Goal: Find contact information: Find contact information

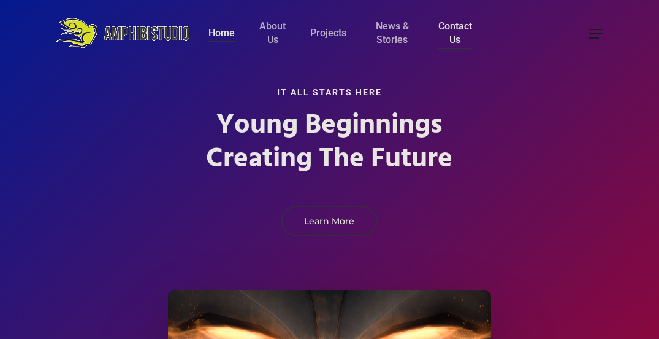
click at [598, 33] on span at bounding box center [596, 34] width 13 height 13
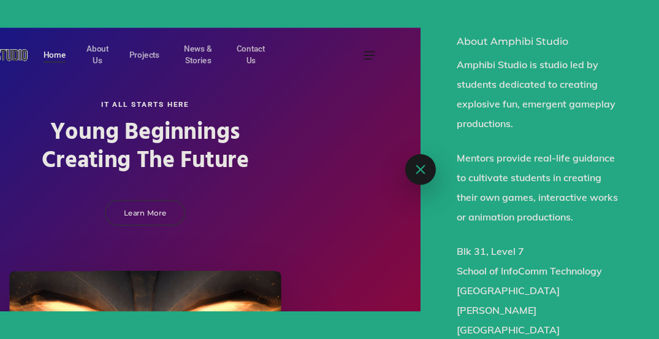
scroll to position [71, 0]
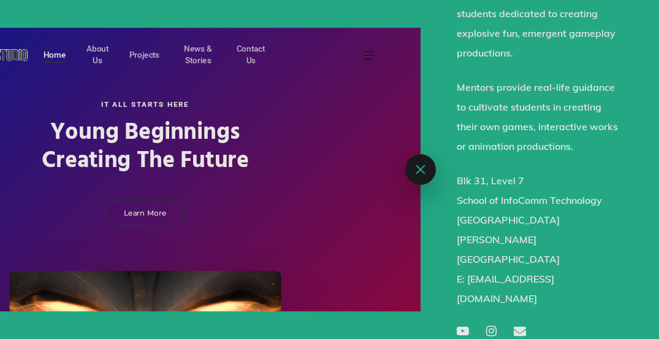
click at [522, 307] on icon at bounding box center [520, 315] width 12 height 16
click at [419, 166] on span at bounding box center [421, 169] width 10 height 10
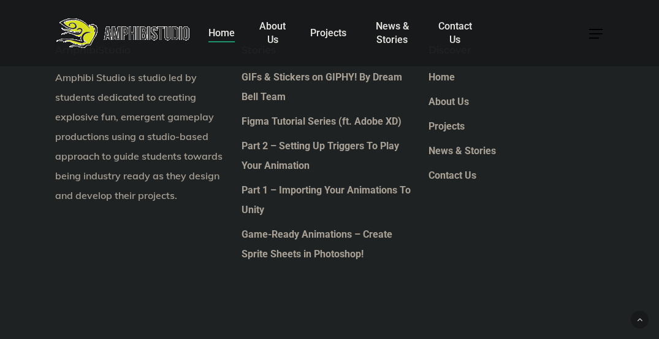
scroll to position [1843, 0]
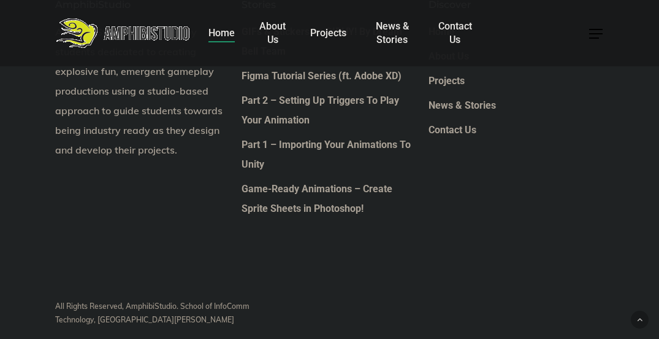
click at [494, 256] on div "AmphibiStudio Amphibi Studio is studio led by students dedicated to creating ex…" at bounding box center [329, 118] width 549 height 334
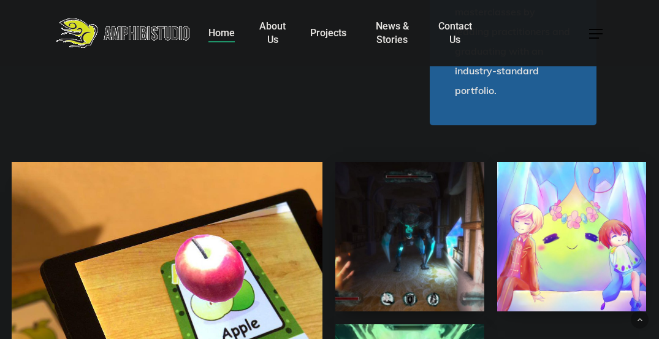
scroll to position [861, 0]
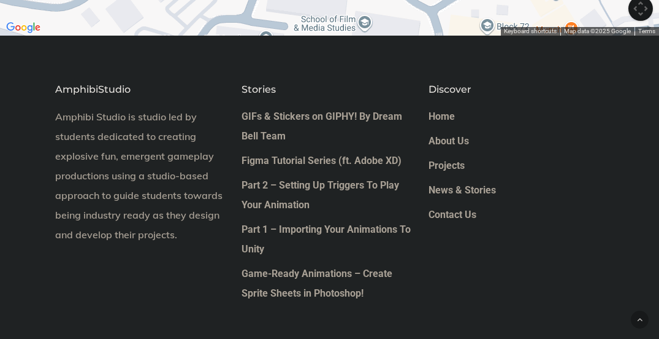
scroll to position [827, 0]
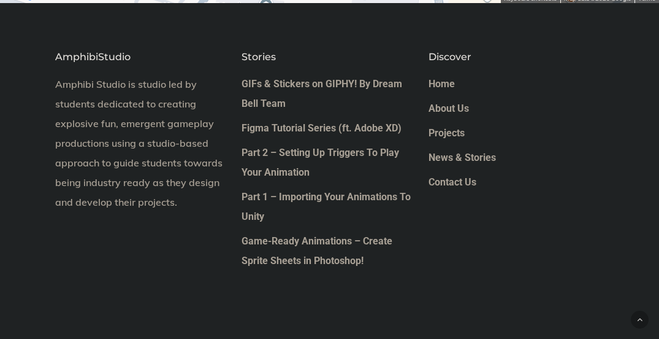
scroll to position [827, 0]
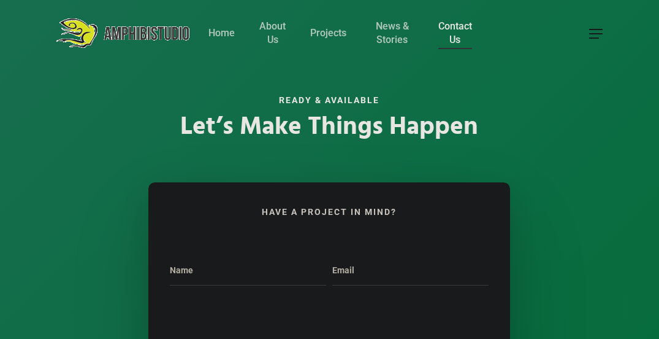
click at [598, 33] on span at bounding box center [596, 34] width 13 height 13
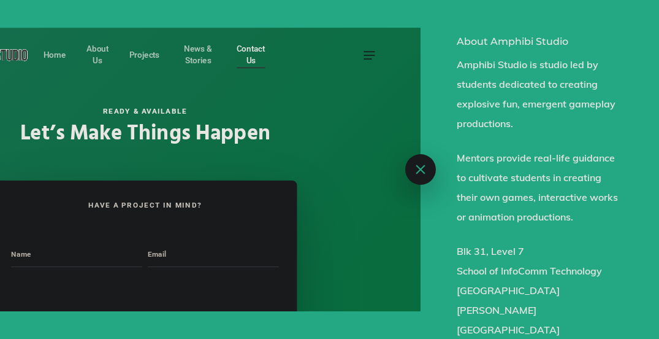
scroll to position [37, 0]
